Goal: Task Accomplishment & Management: Manage account settings

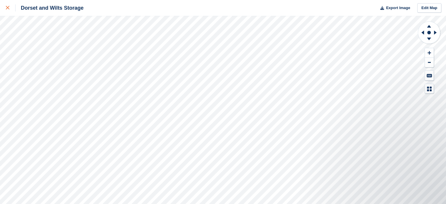
click at [11, 8] on div at bounding box center [11, 7] width 10 height 7
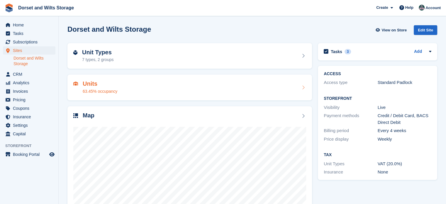
click at [91, 85] on h2 "Units" at bounding box center [100, 83] width 35 height 7
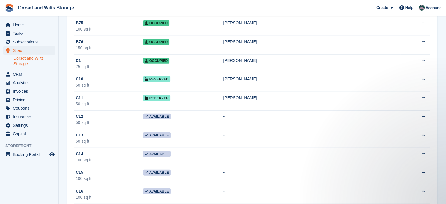
scroll to position [1611, 0]
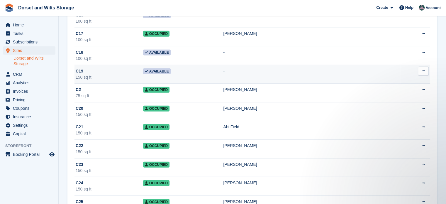
click at [419, 67] on button at bounding box center [423, 71] width 11 height 9
click at [423, 69] on icon at bounding box center [422, 71] width 3 height 4
click at [79, 68] on span "C19" at bounding box center [80, 71] width 8 height 6
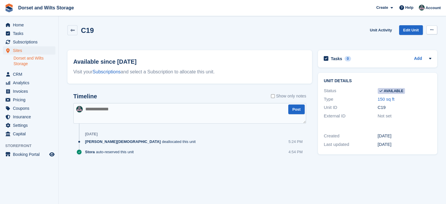
click at [430, 30] on icon at bounding box center [431, 30] width 3 height 4
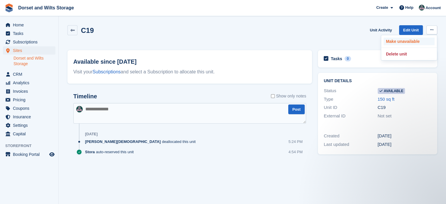
click at [410, 41] on p "Make unavailable" at bounding box center [408, 42] width 51 height 8
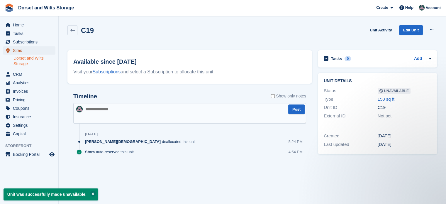
click at [22, 50] on span "Sites" at bounding box center [30, 50] width 35 height 8
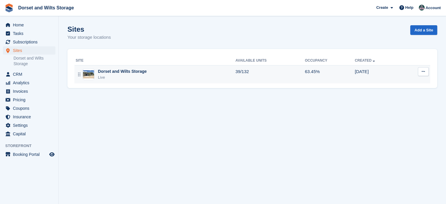
click at [90, 71] on img at bounding box center [88, 74] width 11 height 8
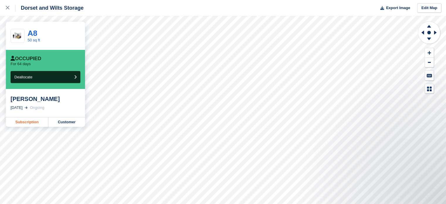
click at [32, 121] on link "Subscription" at bounding box center [27, 121] width 42 height 9
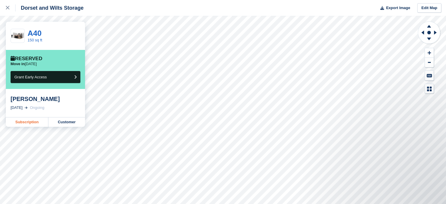
click at [30, 122] on link "Subscription" at bounding box center [27, 121] width 42 height 9
click at [29, 124] on link "Subscription" at bounding box center [27, 121] width 42 height 9
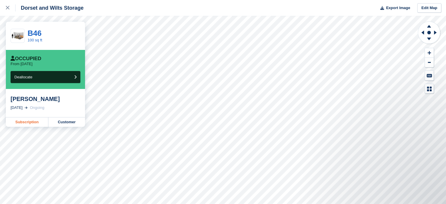
click at [27, 122] on link "Subscription" at bounding box center [27, 121] width 42 height 9
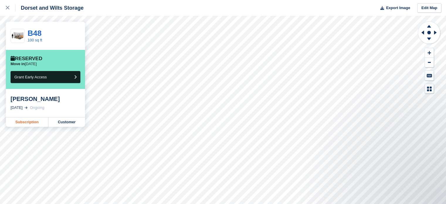
click at [23, 121] on link "Subscription" at bounding box center [27, 121] width 42 height 9
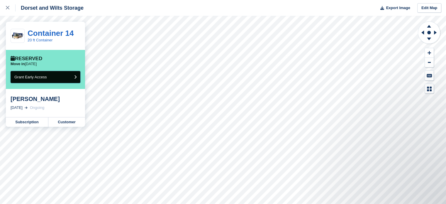
click at [42, 76] on span "Grant Early Access" at bounding box center [30, 77] width 33 height 4
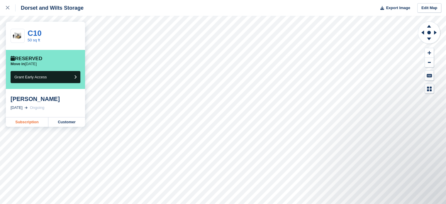
click at [23, 122] on link "Subscription" at bounding box center [27, 121] width 42 height 9
click at [30, 122] on link "Subscription" at bounding box center [27, 121] width 42 height 9
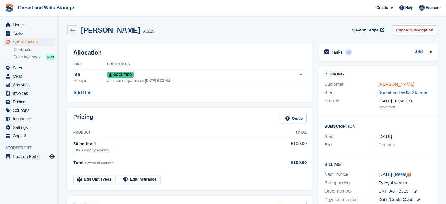
click at [394, 82] on link "Fiona McCarthy" at bounding box center [396, 83] width 36 height 5
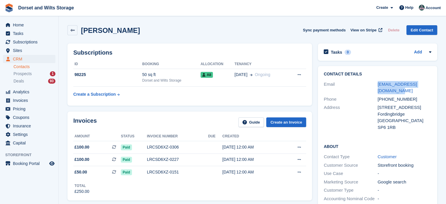
drag, startPoint x: 383, startPoint y: 90, endPoint x: 376, endPoint y: 85, distance: 8.5
click at [376, 85] on div "Email fmmccarthy@btinternet.com" at bounding box center [377, 87] width 108 height 15
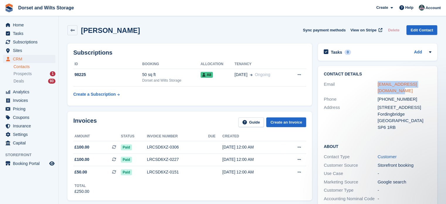
copy div "fmmccarthy@btinternet.com"
click at [22, 51] on span "Sites" at bounding box center [30, 50] width 35 height 8
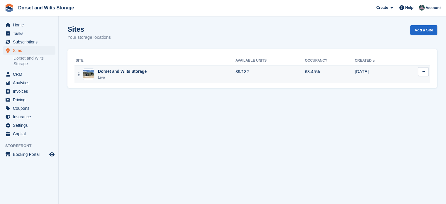
click at [104, 72] on div "Dorset and Wilts Storage" at bounding box center [122, 71] width 49 height 6
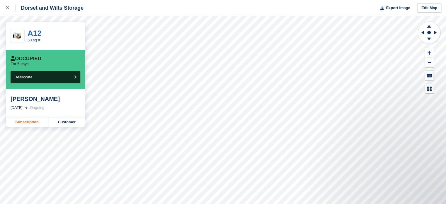
click at [28, 123] on link "Subscription" at bounding box center [27, 121] width 42 height 9
click at [26, 120] on link "Subscription" at bounding box center [27, 121] width 42 height 9
click at [29, 123] on link "Subscription" at bounding box center [27, 121] width 42 height 9
click at [22, 122] on link "Subscription" at bounding box center [27, 121] width 42 height 9
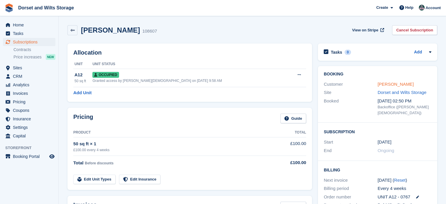
click at [397, 85] on link "[PERSON_NAME]" at bounding box center [395, 83] width 36 height 5
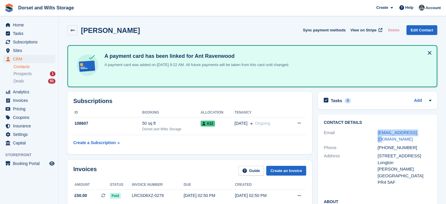
drag, startPoint x: 417, startPoint y: 133, endPoint x: 375, endPoint y: 131, distance: 41.9
click at [375, 131] on div "Email [EMAIL_ADDRESS][DOMAIN_NAME]" at bounding box center [377, 135] width 108 height 15
copy div "[EMAIL_ADDRESS][DOMAIN_NAME]"
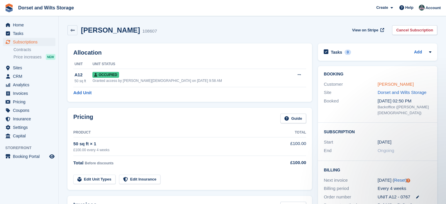
click at [397, 84] on link "Ant Ravenwood" at bounding box center [395, 83] width 36 height 5
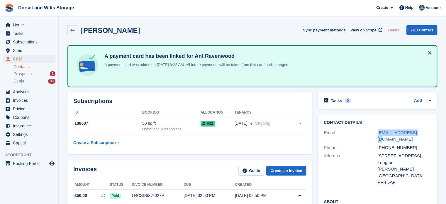
drag, startPoint x: 417, startPoint y: 131, endPoint x: 376, endPoint y: 134, distance: 41.4
click at [376, 134] on div "Email antsolo67@aol.com" at bounding box center [377, 135] width 108 height 15
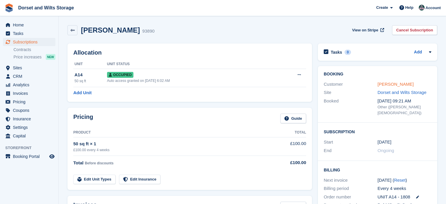
click at [399, 84] on link "George Erlanger" at bounding box center [395, 83] width 36 height 5
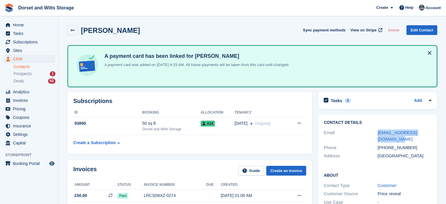
drag, startPoint x: 429, startPoint y: 132, endPoint x: 376, endPoint y: 132, distance: 53.0
click at [376, 132] on div "Email g.93erlanger@talktalk.net" at bounding box center [377, 135] width 108 height 15
copy div "g.93erlanger@talktalk.net"
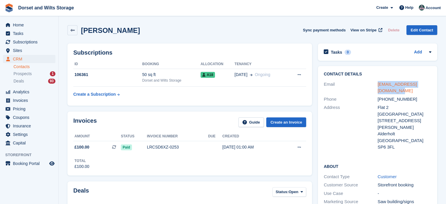
drag, startPoint x: 383, startPoint y: 91, endPoint x: 377, endPoint y: 84, distance: 8.7
click at [377, 84] on div "andybirbeck@hotmail.co.uk" at bounding box center [404, 87] width 54 height 13
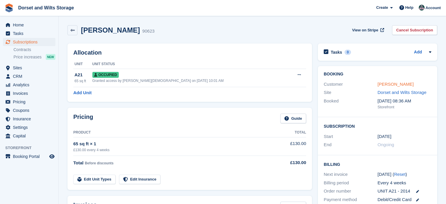
click at [390, 84] on link "[PERSON_NAME]" at bounding box center [395, 83] width 36 height 5
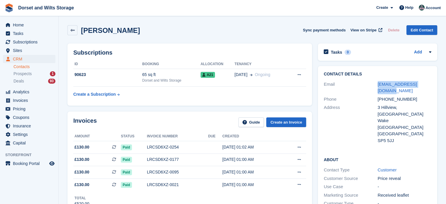
drag, startPoint x: 427, startPoint y: 84, endPoint x: 374, endPoint y: 84, distance: 52.2
click at [374, 84] on div "Email adenchelle@yahoo.co.uk" at bounding box center [377, 87] width 108 height 15
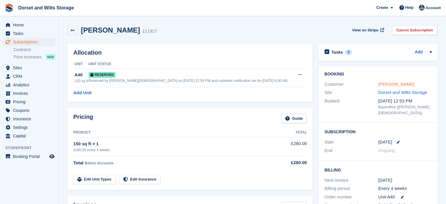
click at [412, 84] on link "Maritza van Heerden" at bounding box center [396, 83] width 36 height 5
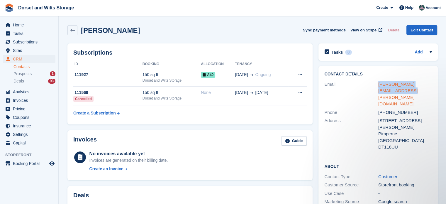
drag, startPoint x: 388, startPoint y: 89, endPoint x: 378, endPoint y: 84, distance: 11.5
click at [378, 84] on div "maritza.vanheerden@gmail.com" at bounding box center [405, 94] width 54 height 26
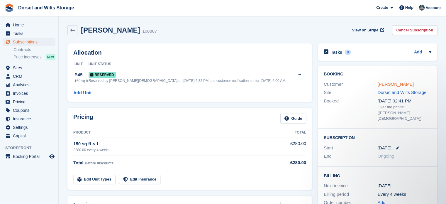
click at [390, 82] on link "[PERSON_NAME]" at bounding box center [395, 83] width 36 height 5
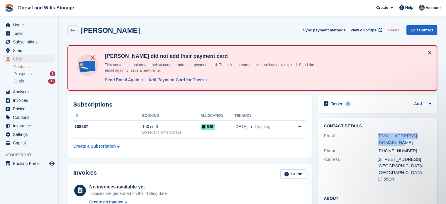
drag, startPoint x: 431, startPoint y: 135, endPoint x: 376, endPoint y: 139, distance: 55.2
click at [376, 139] on div "Contact Details Email countyforge@hotmail.co.uk Phone +447711034064 Address 13 …" at bounding box center [377, 153] width 119 height 71
drag, startPoint x: 409, startPoint y: 143, endPoint x: 378, endPoint y: 144, distance: 31.4
click at [378, 147] on div "+447711034064" at bounding box center [404, 150] width 54 height 7
copy div "+447711034064"
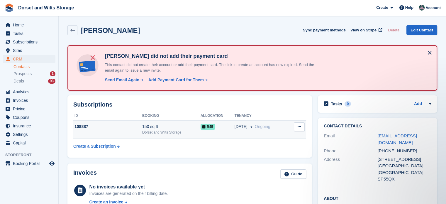
click at [152, 129] on div "150 sq ft" at bounding box center [171, 126] width 58 height 6
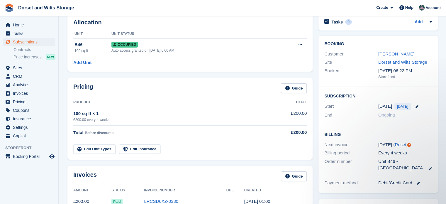
scroll to position [29, 0]
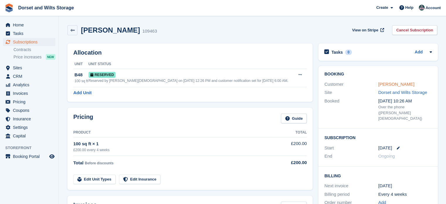
click at [388, 83] on link "[PERSON_NAME]" at bounding box center [396, 83] width 36 height 5
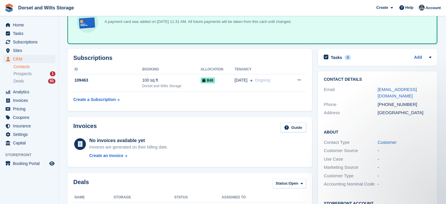
scroll to position [53, 0]
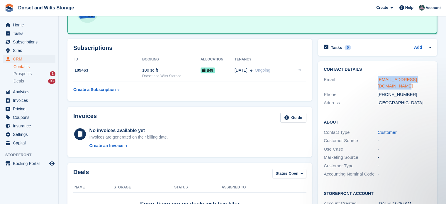
drag, startPoint x: 385, startPoint y: 84, endPoint x: 378, endPoint y: 79, distance: 9.2
click at [378, 79] on div "carol4church@btinternet.com" at bounding box center [404, 82] width 54 height 13
click at [410, 94] on div "+447712649599" at bounding box center [404, 94] width 54 height 7
drag, startPoint x: 410, startPoint y: 93, endPoint x: 386, endPoint y: 98, distance: 24.2
click at [386, 98] on div "Contact Details Email carol4church@btinternet.com Phone +447712649599 Address U…" at bounding box center [377, 87] width 119 height 52
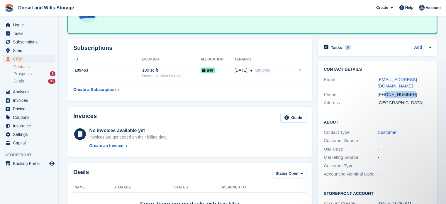
copy div "7712649599"
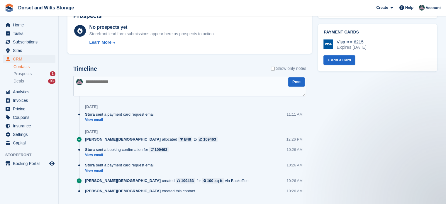
scroll to position [287, 0]
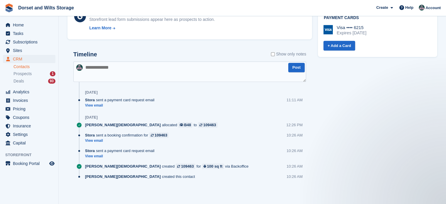
click at [86, 65] on textarea at bounding box center [189, 71] width 233 height 21
type textarea "****"
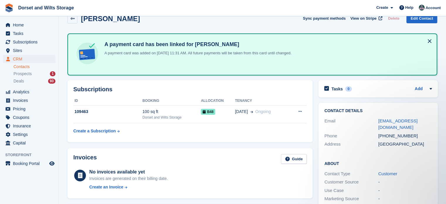
scroll to position [0, 0]
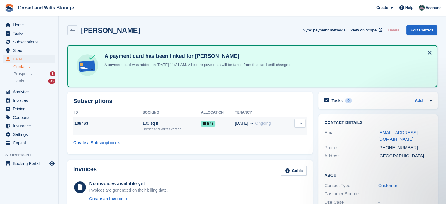
click at [83, 122] on div "109463" at bounding box center [107, 123] width 69 height 6
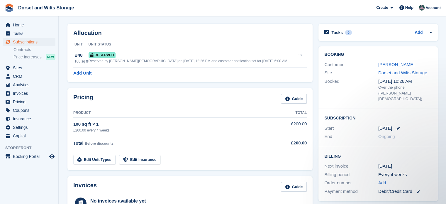
scroll to position [59, 0]
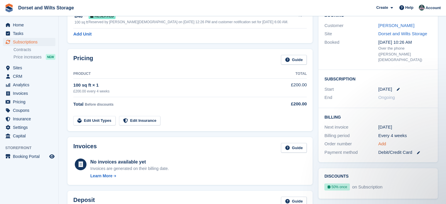
click at [379, 140] on link "Add" at bounding box center [382, 143] width 8 height 7
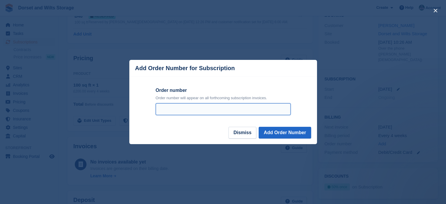
click at [203, 110] on input "Order number" at bounding box center [223, 109] width 135 height 12
type input "**********"
click at [258, 127] on button "Add Order Number" at bounding box center [284, 133] width 52 height 12
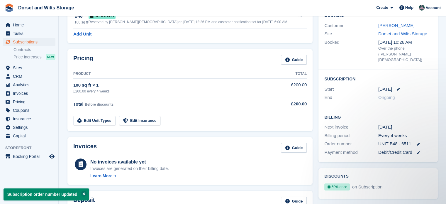
scroll to position [0, 0]
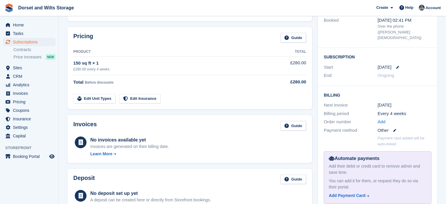
scroll to position [88, 0]
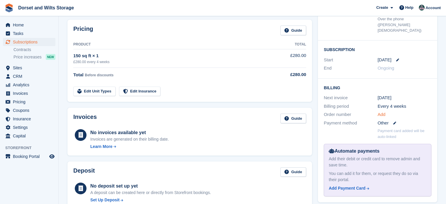
click at [382, 111] on link "Add" at bounding box center [381, 114] width 8 height 7
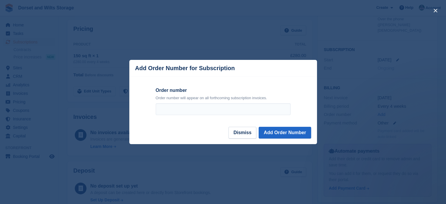
scroll to position [0, 0]
click at [215, 109] on input "Order number" at bounding box center [223, 109] width 135 height 12
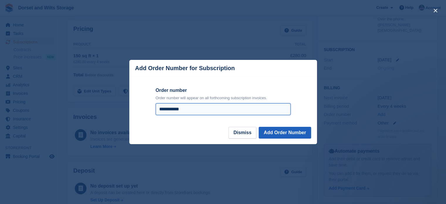
type input "**********"
click at [289, 132] on button "Add Order Number" at bounding box center [284, 133] width 52 height 12
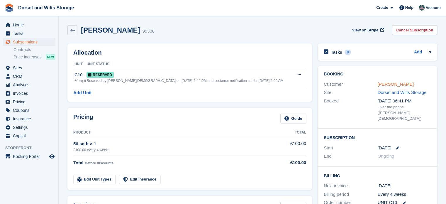
click at [394, 83] on link "Andrew Sage" at bounding box center [395, 83] width 36 height 5
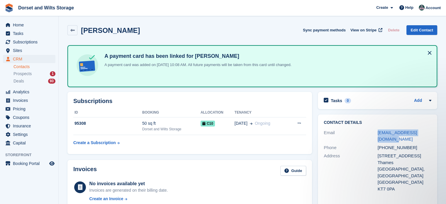
drag, startPoint x: 427, startPoint y: 131, endPoint x: 377, endPoint y: 136, distance: 50.6
click at [377, 136] on div "Email the_shand@hotmail.co.uk" at bounding box center [377, 135] width 108 height 15
click at [410, 144] on div "+447927155041" at bounding box center [404, 147] width 54 height 7
drag, startPoint x: 409, startPoint y: 140, endPoint x: 386, endPoint y: 144, distance: 23.4
click at [386, 144] on div "Phone +447927155041" at bounding box center [377, 147] width 108 height 8
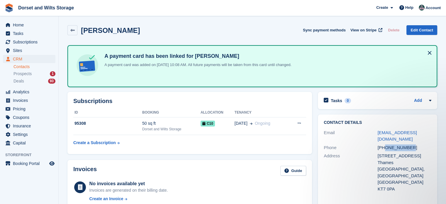
copy div "7927155041"
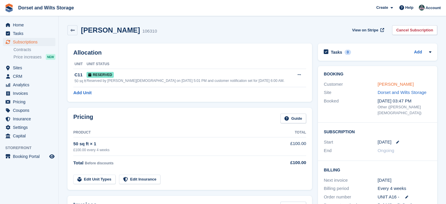
click at [399, 83] on link "[PERSON_NAME]" at bounding box center [395, 83] width 36 height 5
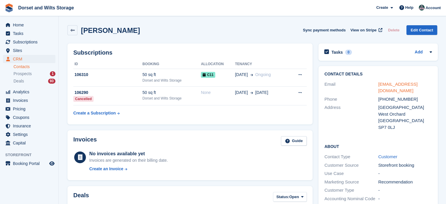
drag, startPoint x: 401, startPoint y: 92, endPoint x: 379, endPoint y: 86, distance: 23.0
click at [379, 86] on div "[EMAIL_ADDRESS][DOMAIN_NAME]" at bounding box center [405, 87] width 54 height 13
